Goal: Task Accomplishment & Management: Use online tool/utility

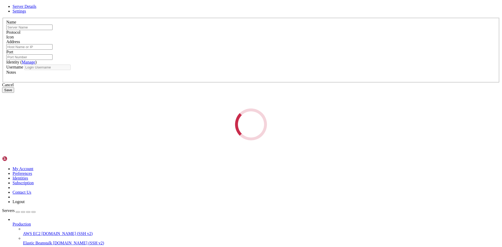
type input "mining"
type input "[TECHNICAL_ID]"
type input "22"
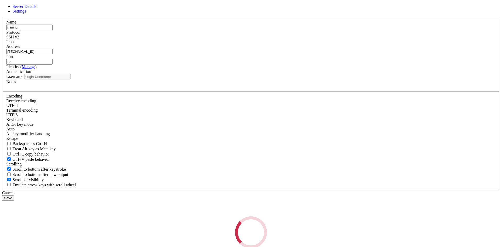
type input "root"
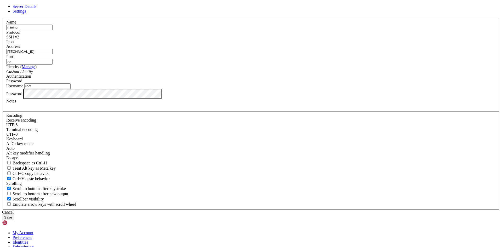
click at [53, 30] on input "mining" at bounding box center [29, 27] width 46 height 5
click at [53, 30] on input "Qoldn" at bounding box center [29, 27] width 46 height 5
type input "Qoldn"
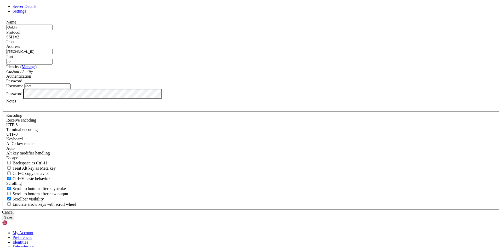
drag, startPoint x: 142, startPoint y: 76, endPoint x: 145, endPoint y: 76, distance: 3.7
click at [142, 76] on div "Server Details Settings Name [GEOGRAPHIC_DATA] Protocol SSH v2 Icon" at bounding box center [251, 112] width 498 height 216
click at [53, 54] on input "[TECHNICAL_ID]" at bounding box center [29, 51] width 46 height 5
paste input "[TECHNICAL_ID]"
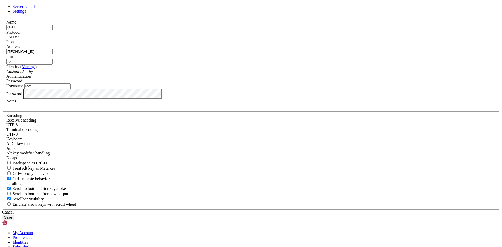
type input "[TECHNICAL_ID]"
click at [213, 74] on div "Custom Identity" at bounding box center [251, 71] width 490 height 5
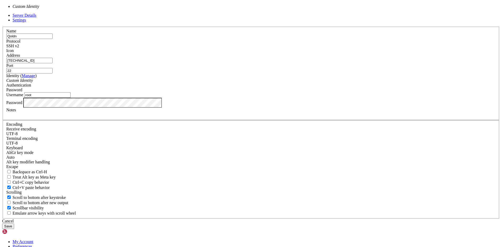
click at [213, 83] on div "Custom Identity" at bounding box center [251, 80] width 490 height 5
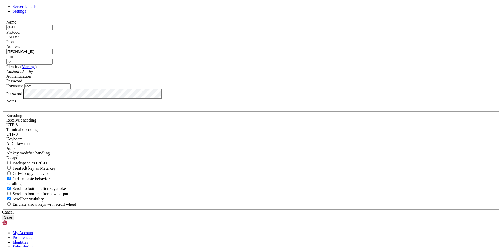
click at [14, 215] on button "Save" at bounding box center [8, 217] width 12 height 5
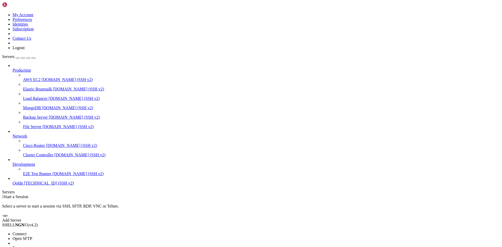
click at [26, 232] on span "Connect" at bounding box center [20, 234] width 14 height 4
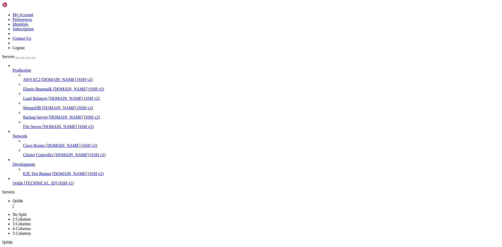
scroll to position [4, 0]
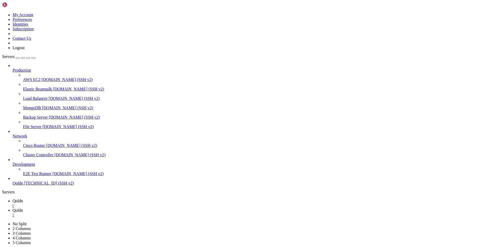
type input "/home/cyberpanel"
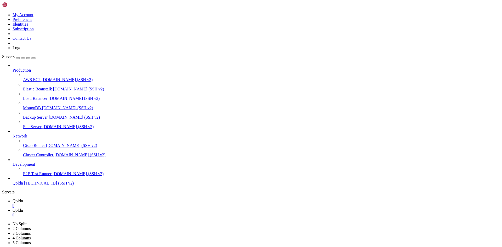
click at [0, 5] on icon at bounding box center [0, 2] width 0 height 4
click at [117, 213] on div "" at bounding box center [256, 215] width 487 height 5
click at [117, 199] on ul "Qoldn " at bounding box center [251, 203] width 498 height 9
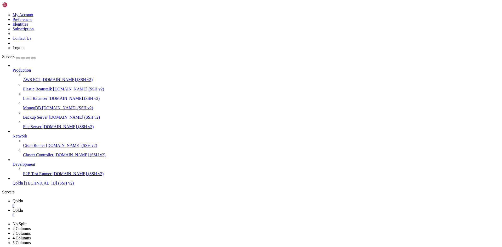
type input "/home/cyberpanel"
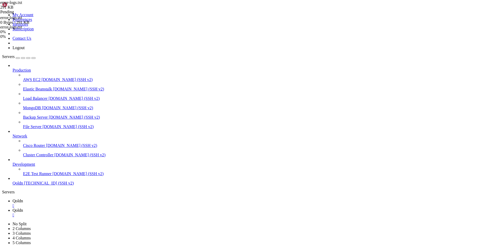
click at [53, 30] on div "error-logs.txt" at bounding box center [26, 27] width 52 height 5
click at [0, 20] on icon at bounding box center [0, 17] width 0 height 4
click at [53, 25] on div "0 Bytes / 291 KB" at bounding box center [26, 22] width 52 height 5
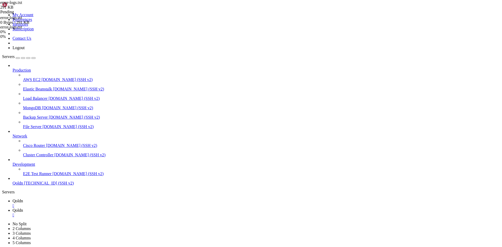
click at [0, 20] on icon at bounding box center [0, 17] width 0 height 4
click at [22, 20] on span "error-logs.txt" at bounding box center [11, 17] width 22 height 4
click at [53, 25] on div "0 Bytes / 291 KB" at bounding box center [26, 22] width 52 height 5
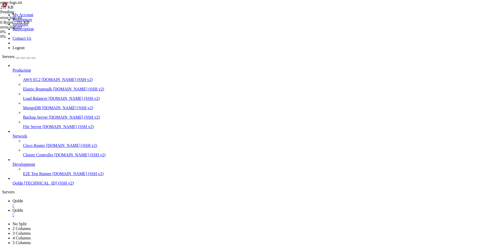
click at [53, 25] on div "0 Bytes / 291 KB" at bounding box center [26, 22] width 52 height 5
click at [117, 213] on div "" at bounding box center [256, 215] width 487 height 5
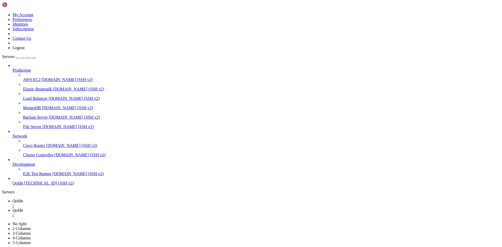
type input "/home/cyberpanel"
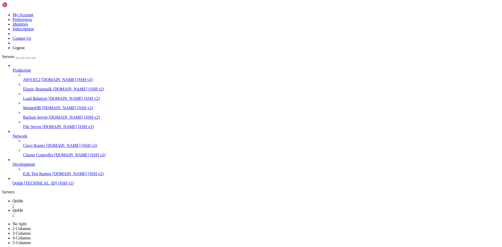
click at [118, 213] on div "" at bounding box center [256, 215] width 487 height 5
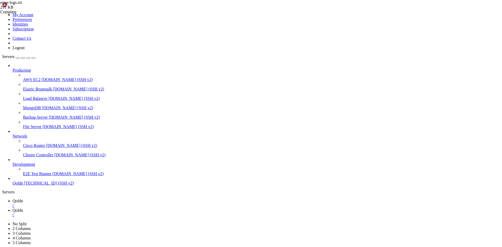
click at [118, 199] on ul "Qoldn  Qoldn " at bounding box center [251, 208] width 498 height 19
click at [118, 199] on ul "Qoldn " at bounding box center [251, 203] width 498 height 9
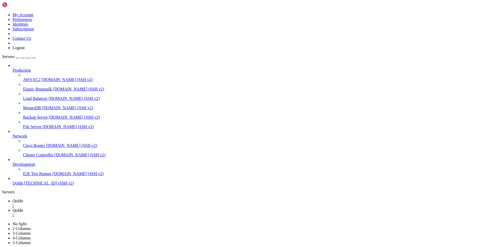
scroll to position [123, 0]
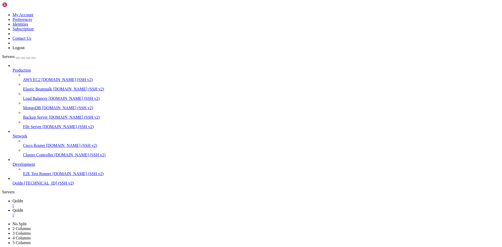
scroll to position [78, 0]
type input "/usr/local/CyberCP/CyberCP"
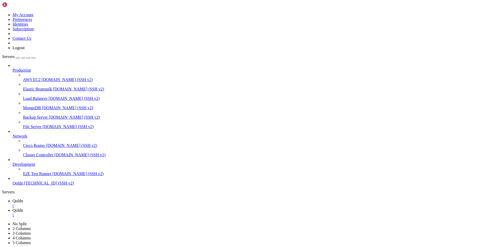
type textarea "Django settings for CyberCP project."
type textarea "Generated by 'django-admin startproject' using Django 1.11.3."
type textarea "[URL][DOMAIN_NAME]"
type textarea """""
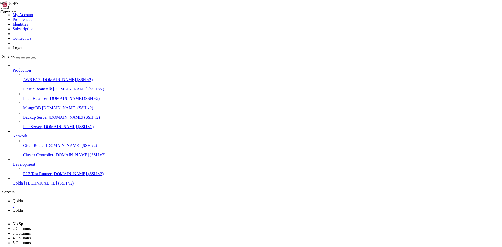
type textarea "from django.utils.translation import gettext_lazy as _"
type textarea "BASE_DIR = os.path.dirname(os.path.dirname(os.path.abspath(__file__)))"
type textarea "# See [URL][DOMAIN_NAME]"
type textarea "SECRET_KEY = 'xr%j*p!*$0d%(-(e%@-*hyoz4$f%y77coq0u)6pwmjg4)q&19f'"
type textarea "DEBUG = False"
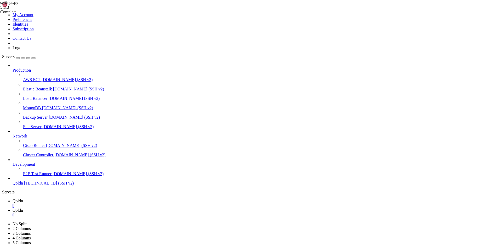
type textarea "ALLOWED_HOSTS = ['*']"
type textarea "# Application definition"
type textarea "]"
type textarea "ROOT_URLCONF = 'CyberCP.urls'"
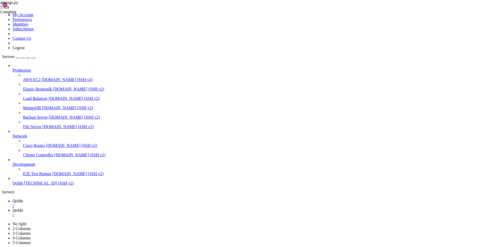
type textarea "]"
type textarea "WSGI_APPLICATION = 'CyberCP.wsgi.application'"
type textarea "# [URL][DOMAIN_NAME]"
type textarea "DATABASE_ROUTERS = ['backup.backupRouter.backupRouter']"
type textarea "# [URL][DOMAIN_NAME]"
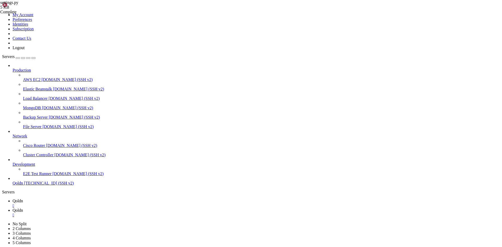
type textarea "]"
type textarea "# [URL][DOMAIN_NAME]"
type textarea "LANGUAGE_CODE = 'en'"
type textarea "TIME_ZONE = 'UTC'"
type textarea "USE_I18N = True"
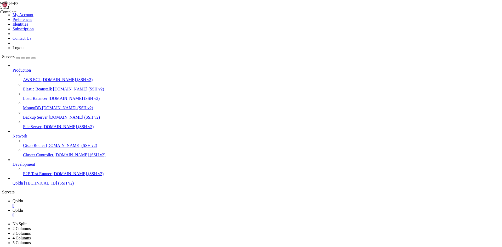
type textarea "USE_L10N = True"
type textarea "USE_TZ = True"
type textarea "# [URL][DOMAIN_NAME]"
type textarea "STATIC_ROOT = os.path.join(BASE_DIR, "static/")"
type textarea "STATIC_URL = '/static/'"
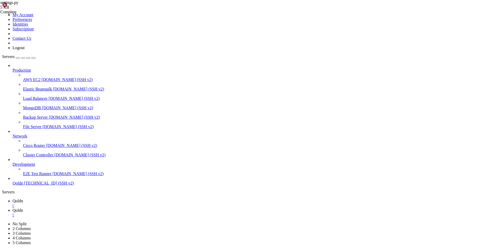
type textarea ")"
type textarea "DATA_UPLOAD_MAX_MEMORY_SIZE = 2147483648"
type textarea "# Security settings for CSF compliance"
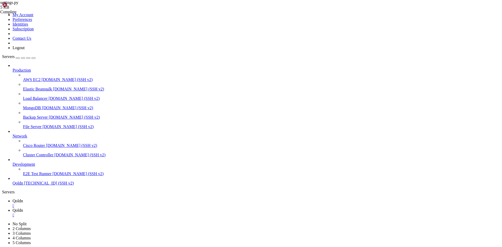
type textarea "MEDIA_URL = '/usr/local/CyberCP/tmp/'"
type textarea "LANGUAGES = ("
type textarea "LOCALE_PATHS = ("
type textarea "STATIC_URL = '/static/'"
type textarea "STATIC_ROOT = os.path.join(BASE_DIR, "static/")"
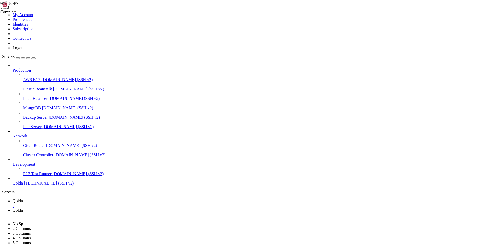
type textarea "# Static files (CSS, JavaScript, Images)"
type textarea "USE_TZ = True"
type textarea "USE_L10N = True"
type textarea "USE_I18N = True"
type textarea "TIME_ZONE = 'UTC'"
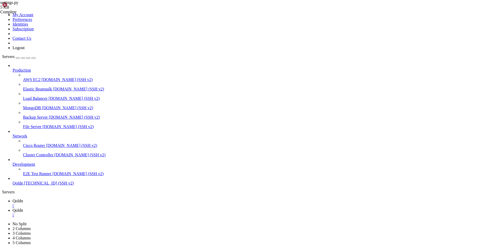
type textarea "LANGUAGE_CODE = 'en'"
type textarea "# Internationalization"
type textarea "AUTH_PASSWORD_VALIDATORS = ["
type textarea "# Password validation"
type textarea "DATABASES = {"
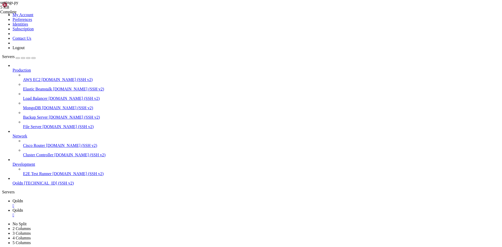
type textarea "# Database"
type textarea "WSGI_APPLICATION = 'CyberCP.wsgi.application'"
type textarea "TEMPLATES = ["
type textarea "ROOT_URLCONF = 'CyberCP.urls'"
type textarea "MIDDLEWARE = ["
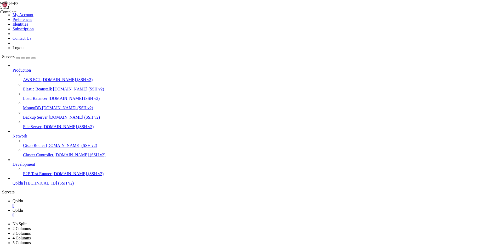
scroll to position [204, 0]
type textarea "INSTALLED_APPS = ["
type textarea "# Application definition"
type textarea "ALLOWED_HOSTS = ['*']"
type textarea "# SECURITY WARNING: don't run with [PERSON_NAME] turned on in production!"
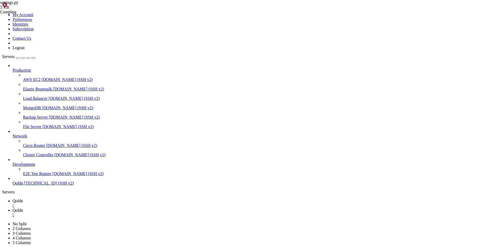
type textarea "# SECURITY WARNING: keep the secret key used in production secret!"
type textarea "# Quick-start development settings - unsuitable for production"
type textarea "# Build paths inside the project like this: os.path.join(BASE_DIR, ...)"
type textarea "import os"
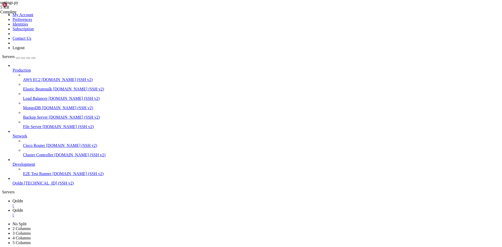
type textarea "For the full list of settings and their values, see"
type textarea "For more information on this file, see"
type textarea "Generated by 'django-admin startproject' using Django 1.11.3."
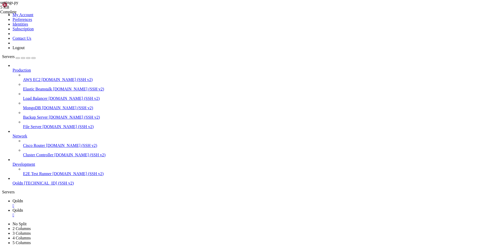
scroll to position [0, 2]
type textarea "DEBUG = true"
type textarea "DEBUG = True"
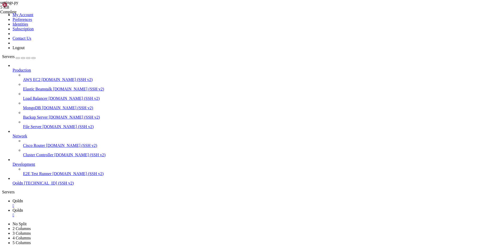
click at [23, 199] on span "Qoldn" at bounding box center [18, 201] width 10 height 4
click at [23, 208] on span "Qoldn" at bounding box center [18, 210] width 10 height 4
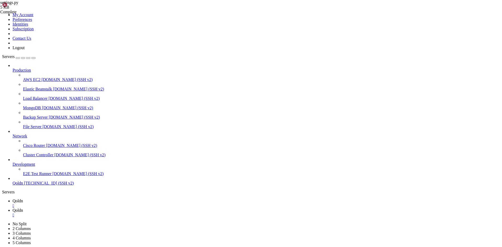
type input "/usr/local/CyberCP"
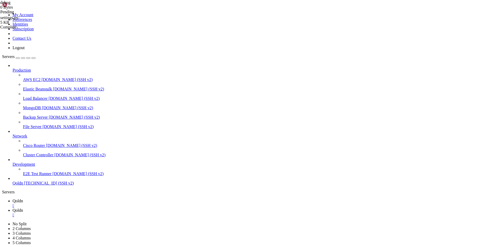
click at [23, 199] on span "Qoldn" at bounding box center [18, 201] width 10 height 4
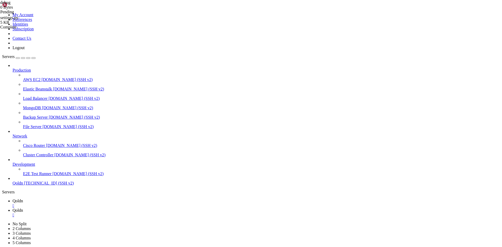
scroll to position [18, 0]
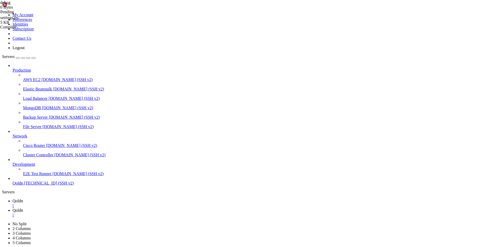
click at [13, 208] on icon at bounding box center [13, 210] width 0 height 4
click at [118, 213] on div "" at bounding box center [256, 215] width 487 height 5
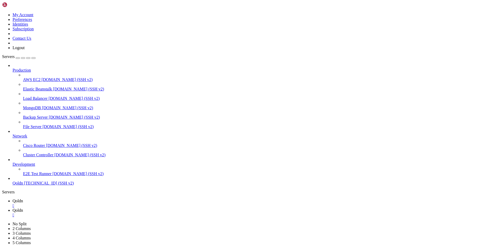
type input "/usr/local/CyberCP/CyberCP"
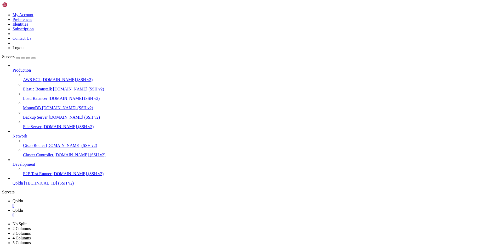
scroll to position [0, 0]
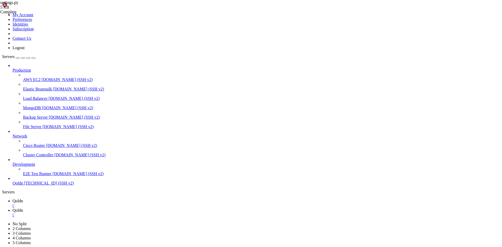
type textarea "DEBUG = True"
click at [23, 199] on span "Qoldn" at bounding box center [18, 201] width 10 height 4
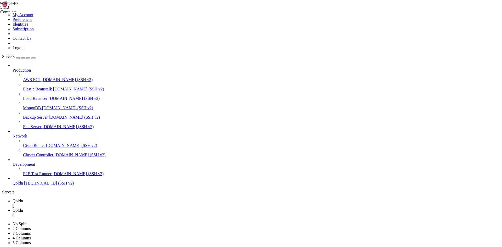
drag, startPoint x: 82, startPoint y: 501, endPoint x: 159, endPoint y: 502, distance: 77.2
copy x-row "sudo touch /usr/local/CyberCP/debug"
click at [23, 208] on span "Qoldn" at bounding box center [18, 210] width 10 height 4
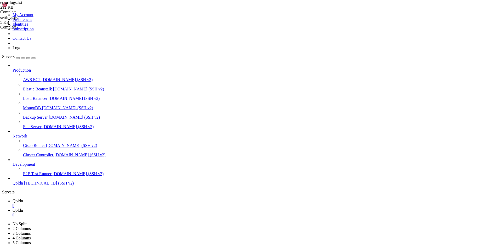
scroll to position [7778, 0]
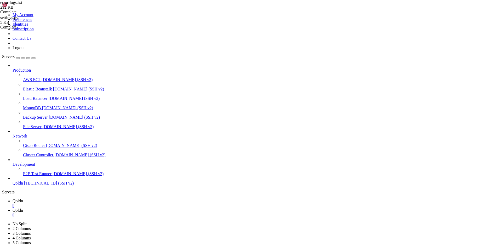
type input "/usr"
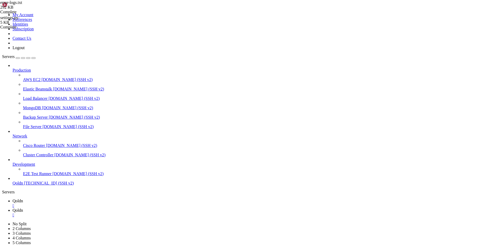
scroll to position [0, 0]
click at [23, 199] on span "Qoldn" at bounding box center [18, 201] width 10 height 4
